Goal: Navigation & Orientation: Find specific page/section

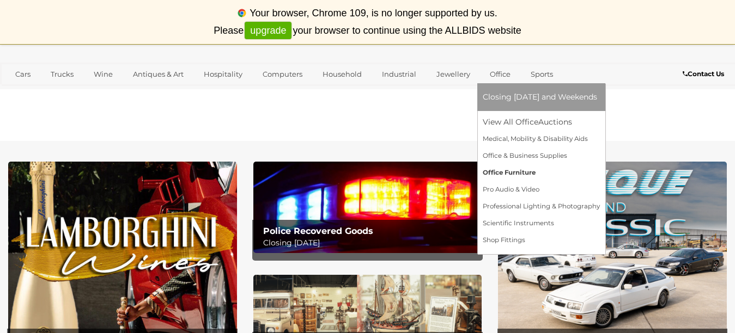
click at [523, 170] on link "Office Furniture" at bounding box center [540, 172] width 117 height 17
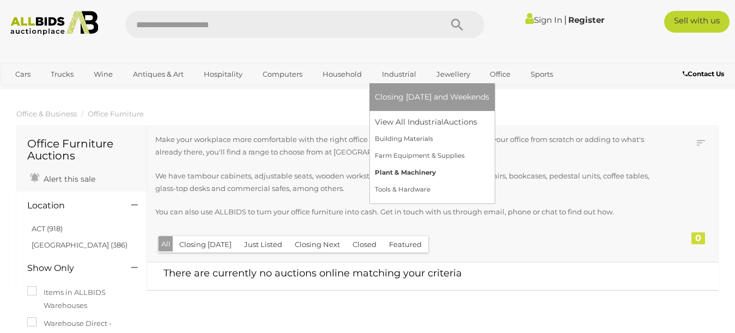
click at [414, 174] on link "Plant & Machinery" at bounding box center [432, 172] width 114 height 17
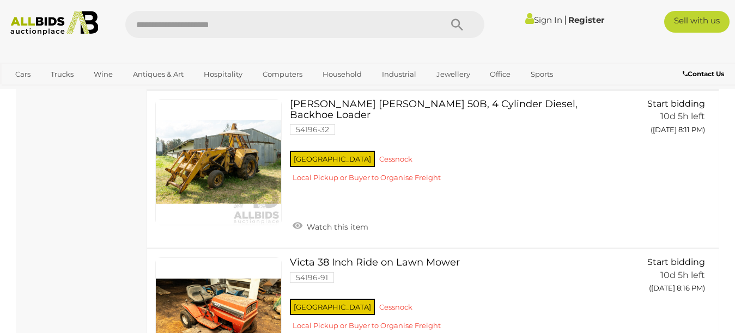
scroll to position [436, 0]
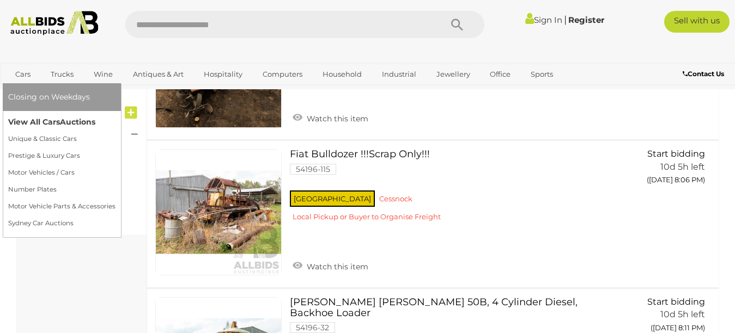
click at [46, 124] on link "View All Cars Auctions" at bounding box center [61, 122] width 107 height 17
